Goal: Task Accomplishment & Management: Complete application form

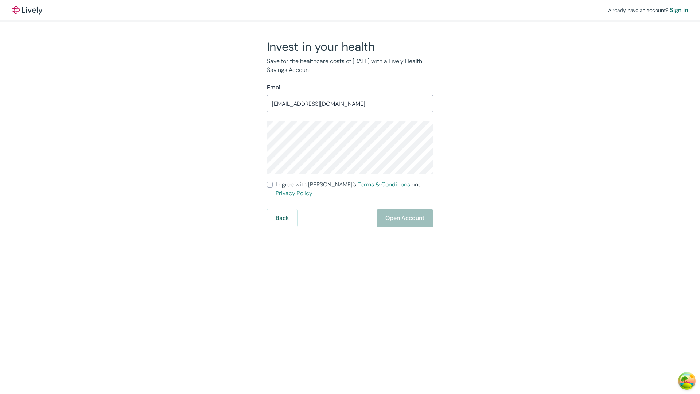
click at [270, 185] on input "I agree with Lively’s Terms & Conditions and Privacy Policy" at bounding box center [270, 185] width 6 height 6
checkbox input "true"
click at [404, 209] on button "Open Account" at bounding box center [405, 218] width 57 height 18
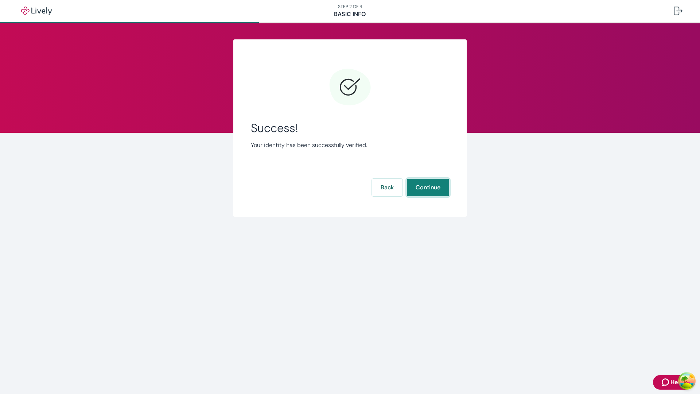
click at [428, 187] on button "Continue" at bounding box center [428, 188] width 42 height 18
